Goal: Find specific page/section: Find specific page/section

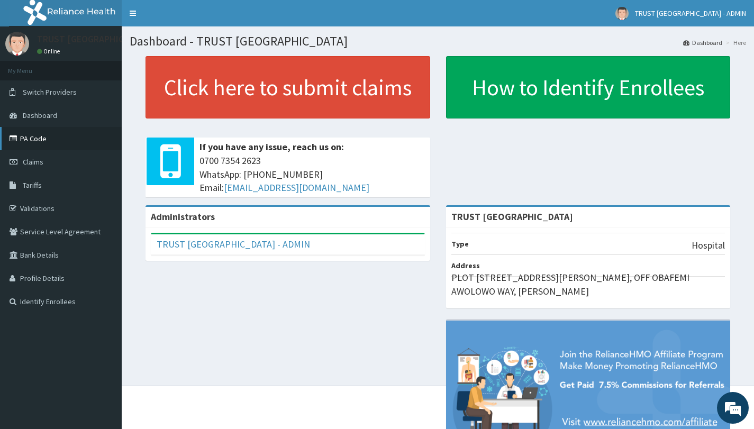
click at [45, 134] on link "PA Code" at bounding box center [61, 138] width 122 height 23
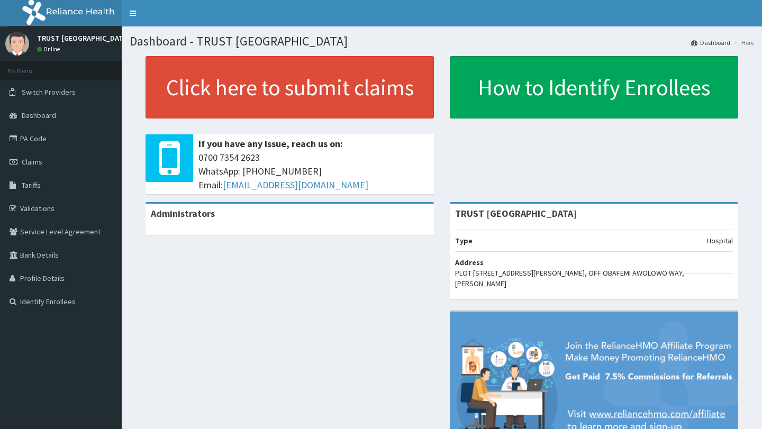
click at [53, 132] on link "PA Code" at bounding box center [61, 138] width 122 height 23
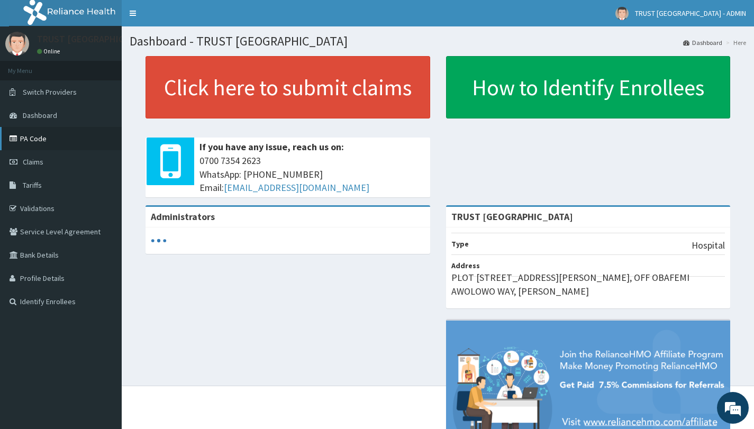
click at [41, 138] on link "PA Code" at bounding box center [61, 138] width 122 height 23
click at [46, 129] on link "PA Code" at bounding box center [61, 138] width 122 height 23
